Goal: Task Accomplishment & Management: Manage account settings

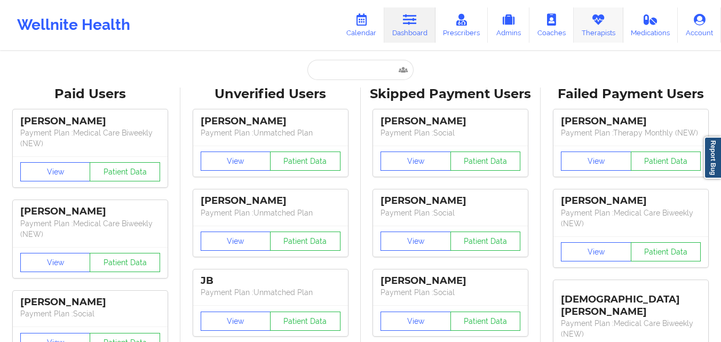
click at [592, 25] on icon at bounding box center [598, 20] width 14 height 12
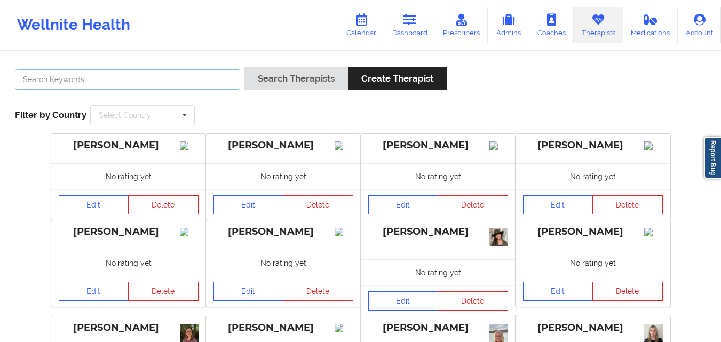
click at [152, 79] on input "text" at bounding box center [127, 79] width 225 height 20
type input "[PERSON_NAME]"
click at [244, 67] on button "Search Therapists" at bounding box center [295, 78] width 103 height 23
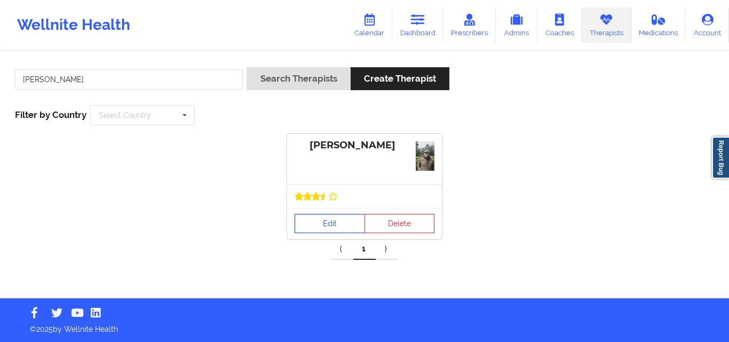
click at [330, 227] on link "Edit" at bounding box center [329, 223] width 70 height 19
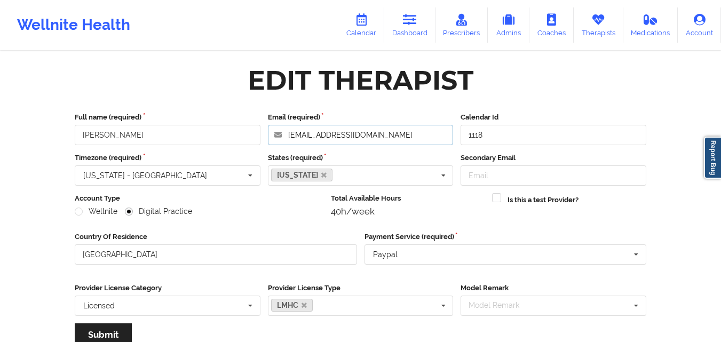
click at [439, 132] on input "[EMAIL_ADDRESS][DOMAIN_NAME]" at bounding box center [361, 135] width 186 height 20
click at [601, 28] on link "Therapists" at bounding box center [598, 24] width 50 height 35
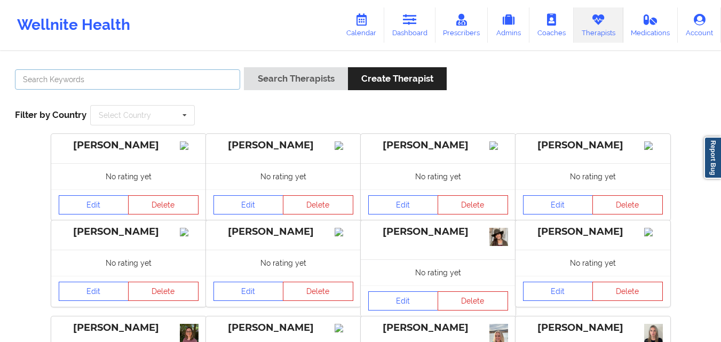
click at [197, 71] on input "text" at bounding box center [127, 79] width 225 height 20
type input "[PERSON_NAME]"
click at [244, 67] on button "Search Therapists" at bounding box center [295, 78] width 103 height 23
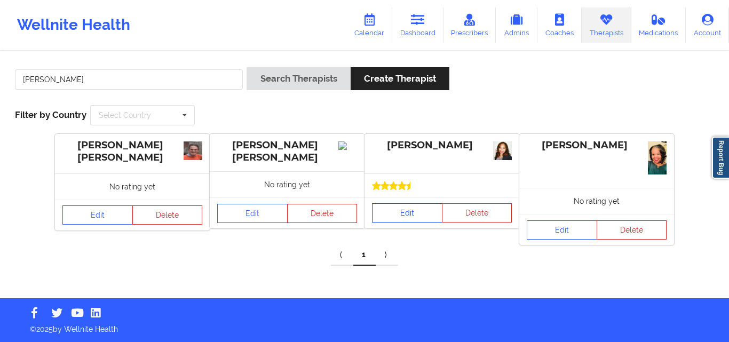
click at [425, 211] on link "Edit" at bounding box center [407, 212] width 70 height 19
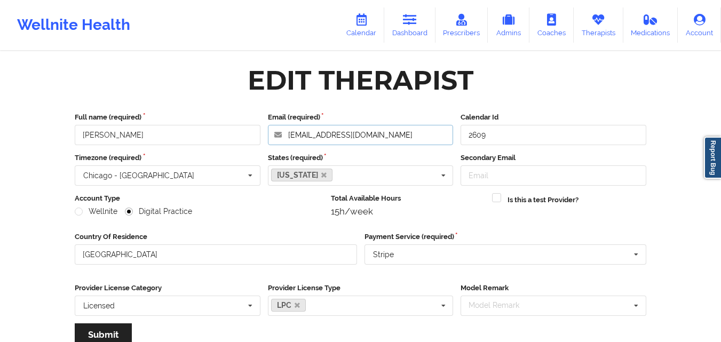
click at [394, 133] on input "[EMAIL_ADDRESS][DOMAIN_NAME]" at bounding box center [361, 135] width 186 height 20
click at [600, 23] on icon at bounding box center [598, 20] width 14 height 12
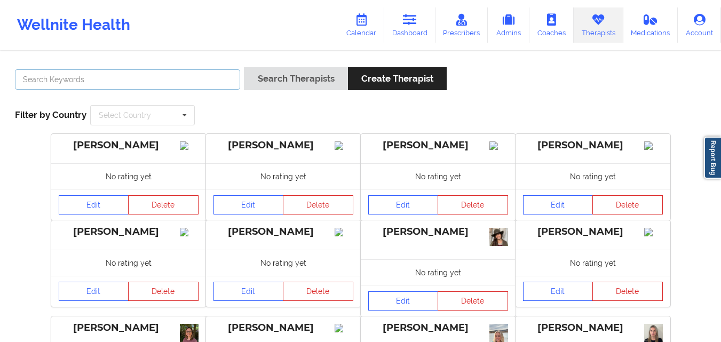
click at [191, 83] on input "text" at bounding box center [127, 79] width 225 height 20
click at [244, 67] on button "Search Therapists" at bounding box center [295, 78] width 103 height 23
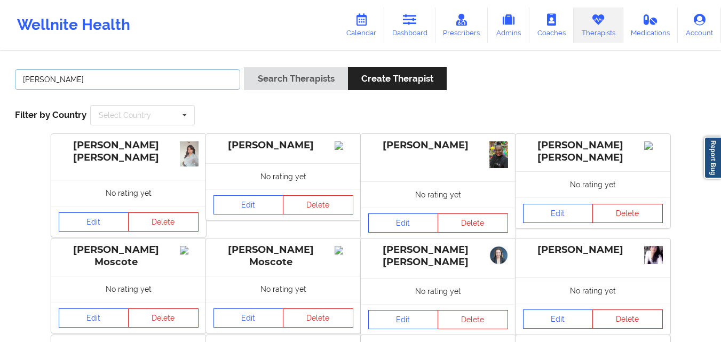
click at [23, 79] on input "[PERSON_NAME]" at bounding box center [127, 79] width 225 height 20
type input "[PERSON_NAME] [PERSON_NAME]"
click at [244, 67] on button "Search Therapists" at bounding box center [295, 78] width 103 height 23
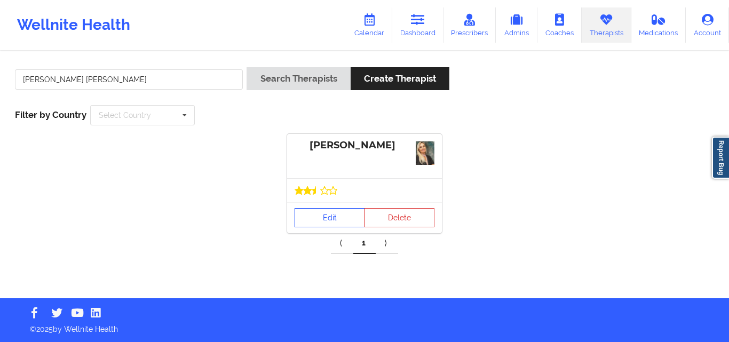
click at [338, 215] on link "Edit" at bounding box center [329, 217] width 70 height 19
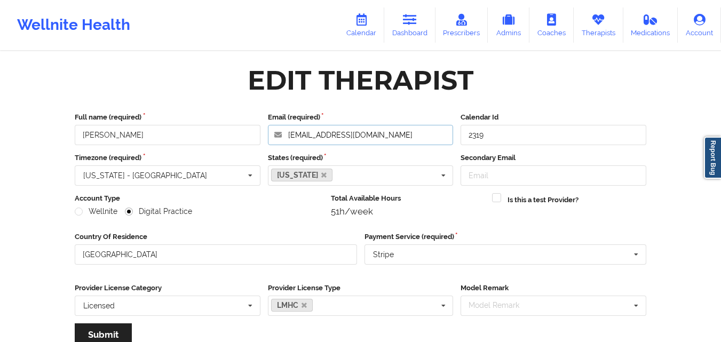
click at [386, 133] on input "[EMAIL_ADDRESS][DOMAIN_NAME]" at bounding box center [361, 135] width 186 height 20
